Goal: Information Seeking & Learning: Find specific fact

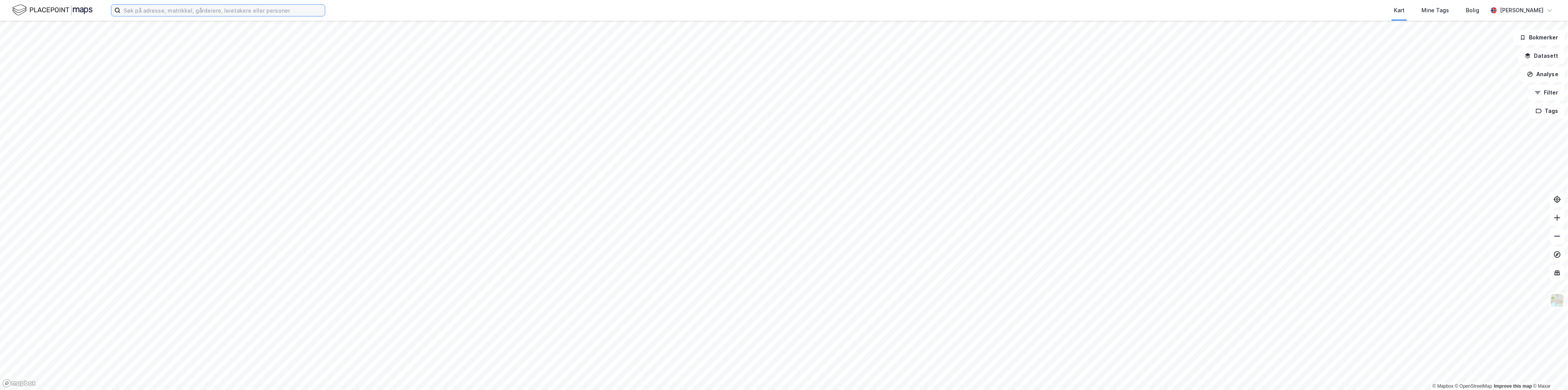
click at [151, 13] on input at bounding box center [223, 10] width 204 height 12
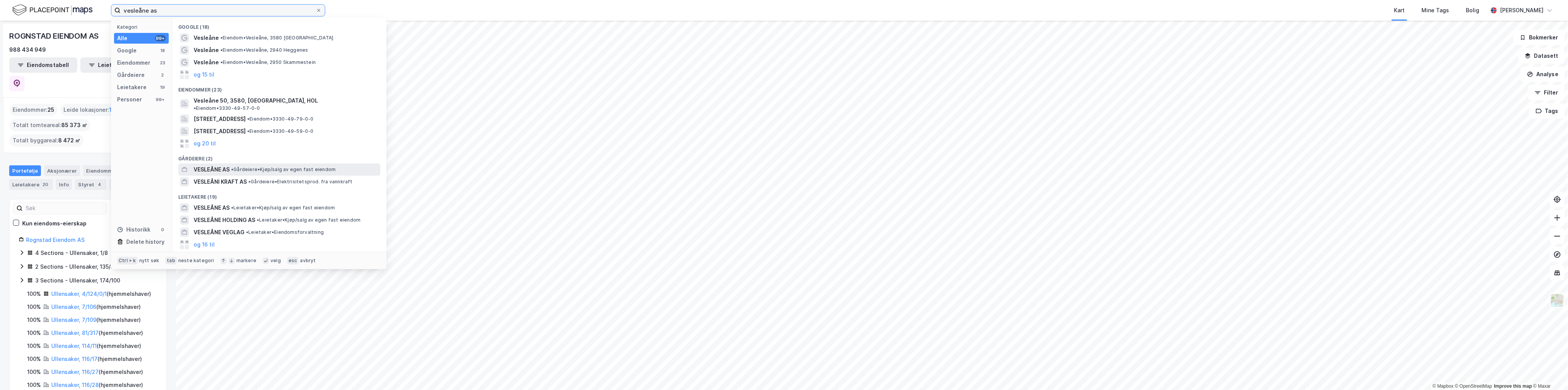
type input "vesleåne as"
click at [227, 165] on span "VESLEÅNE AS" at bounding box center [211, 170] width 36 height 9
